Goal: Task Accomplishment & Management: Use online tool/utility

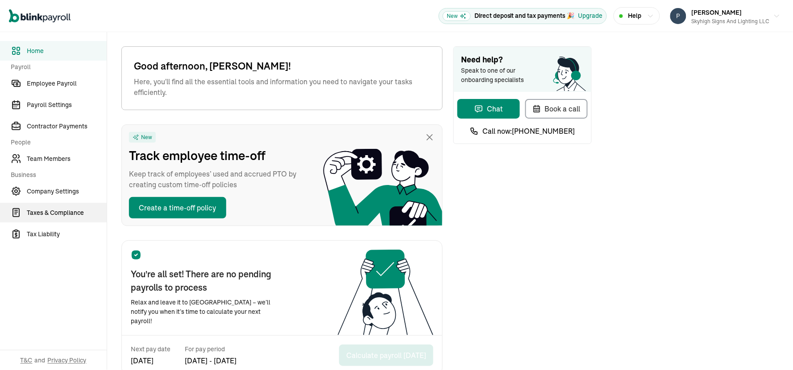
click at [56, 213] on span "Taxes & Compliance" at bounding box center [67, 212] width 80 height 9
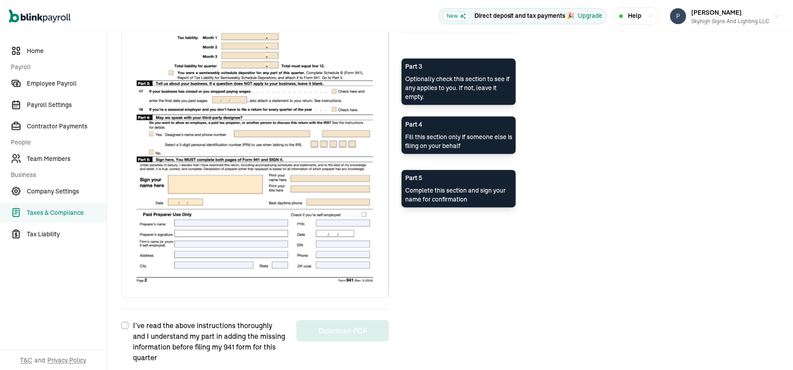
scroll to position [667, 0]
click at [124, 323] on input "I’ve read the above instructions thoroughly and I understand my part in adding …" at bounding box center [124, 325] width 7 height 7
checkbox input "true"
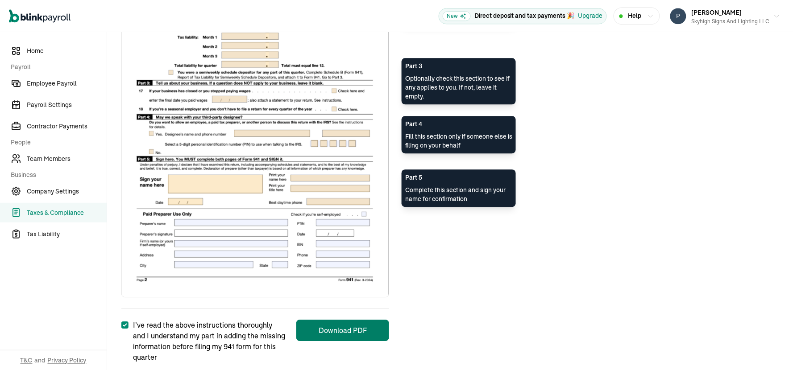
click at [324, 328] on button "Download PDF" at bounding box center [342, 330] width 93 height 21
click at [50, 233] on span "Tax Liability" at bounding box center [67, 234] width 80 height 9
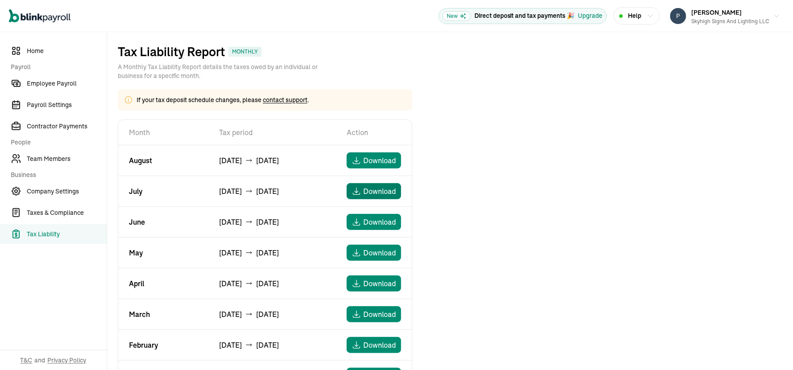
click at [375, 192] on span "Download" at bounding box center [380, 191] width 33 height 11
click at [377, 159] on span "Download" at bounding box center [380, 160] width 33 height 11
